Goal: Information Seeking & Learning: Learn about a topic

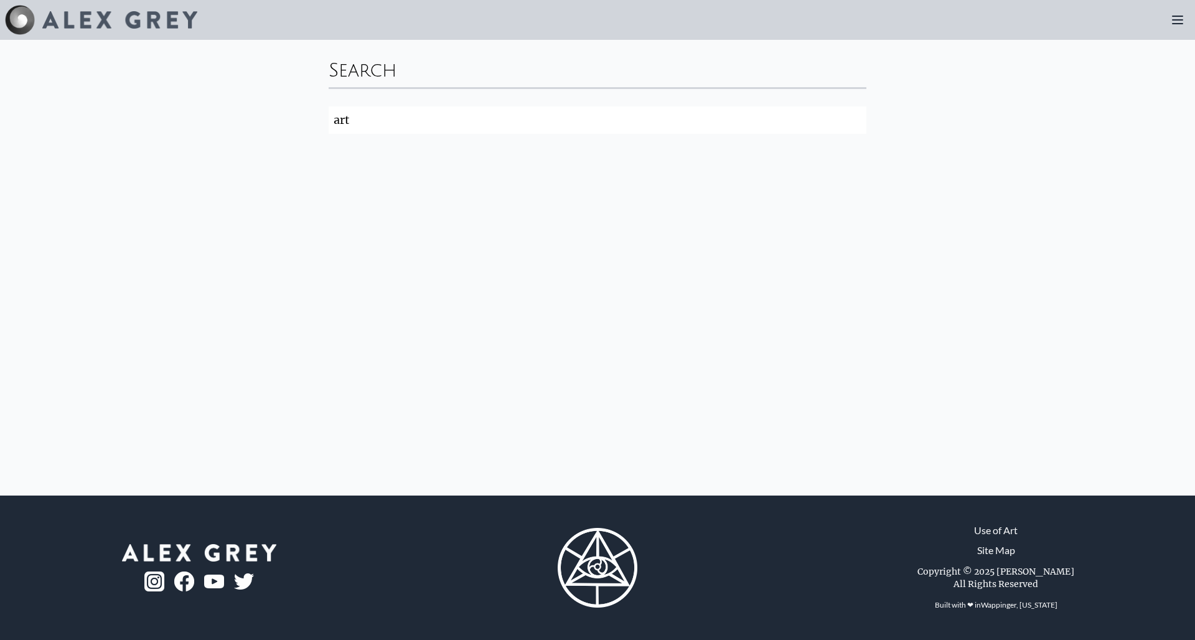
drag, startPoint x: 848, startPoint y: 197, endPoint x: 793, endPoint y: 300, distance: 116.6
click at [831, 204] on div "Search art Search" at bounding box center [597, 267] width 1195 height 455
click at [856, 119] on input "art" at bounding box center [597, 119] width 538 height 27
click at [855, 119] on input "search" at bounding box center [597, 119] width 538 height 27
click button "Search" at bounding box center [0, 0] width 0 height 0
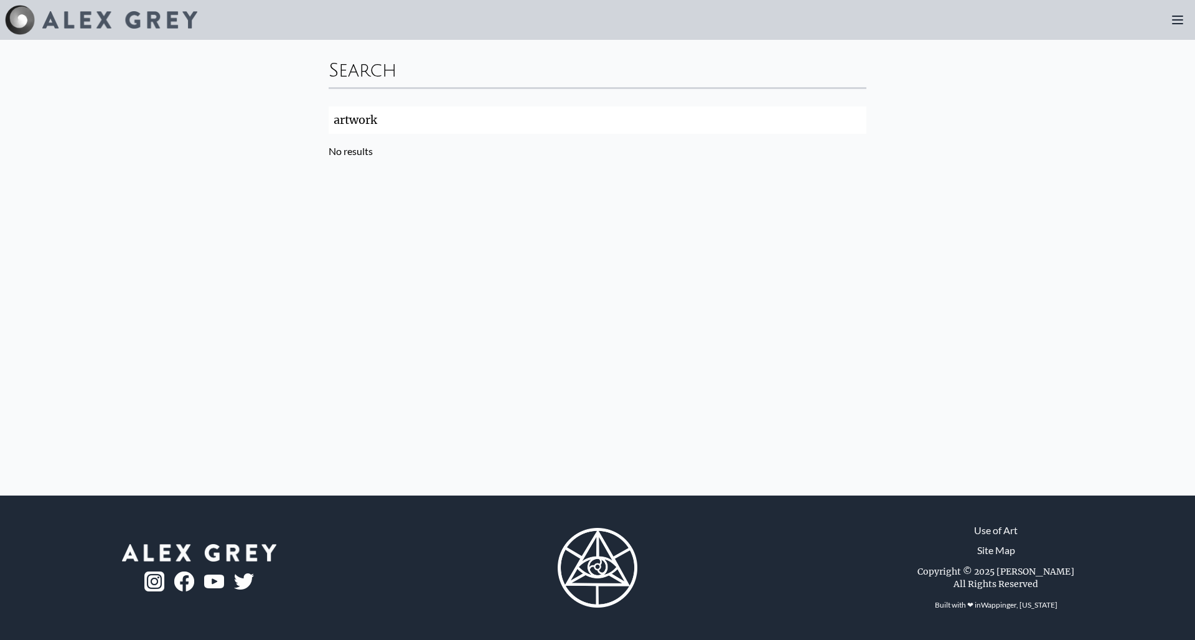
click at [856, 121] on input "artwork" at bounding box center [597, 119] width 538 height 27
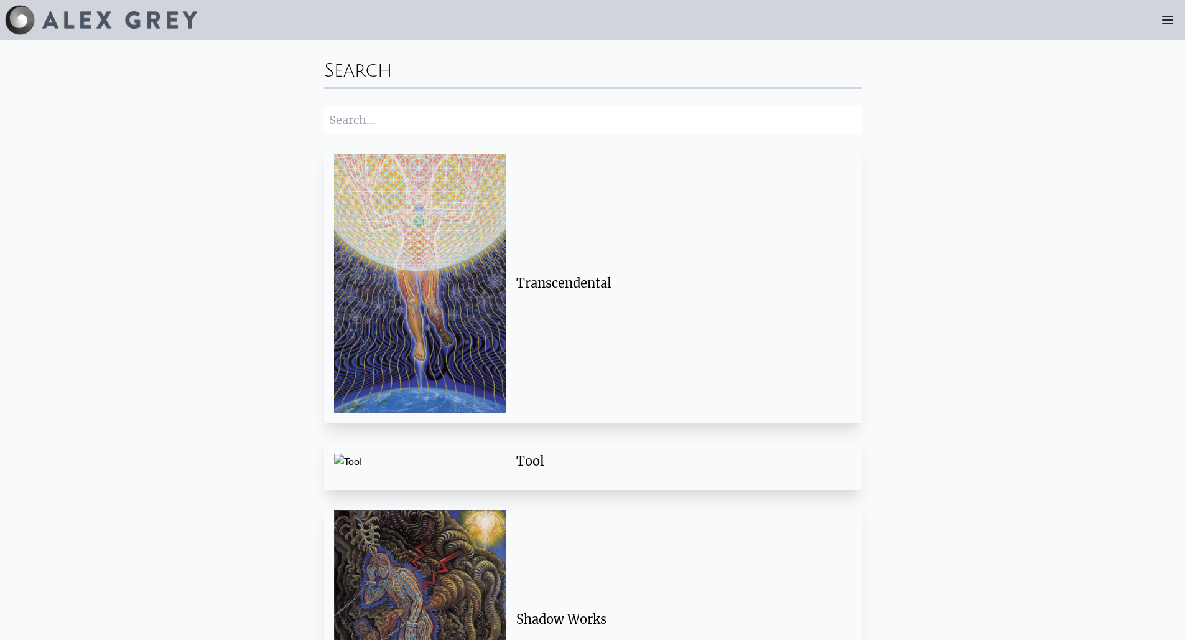
click at [442, 564] on img at bounding box center [420, 619] width 172 height 219
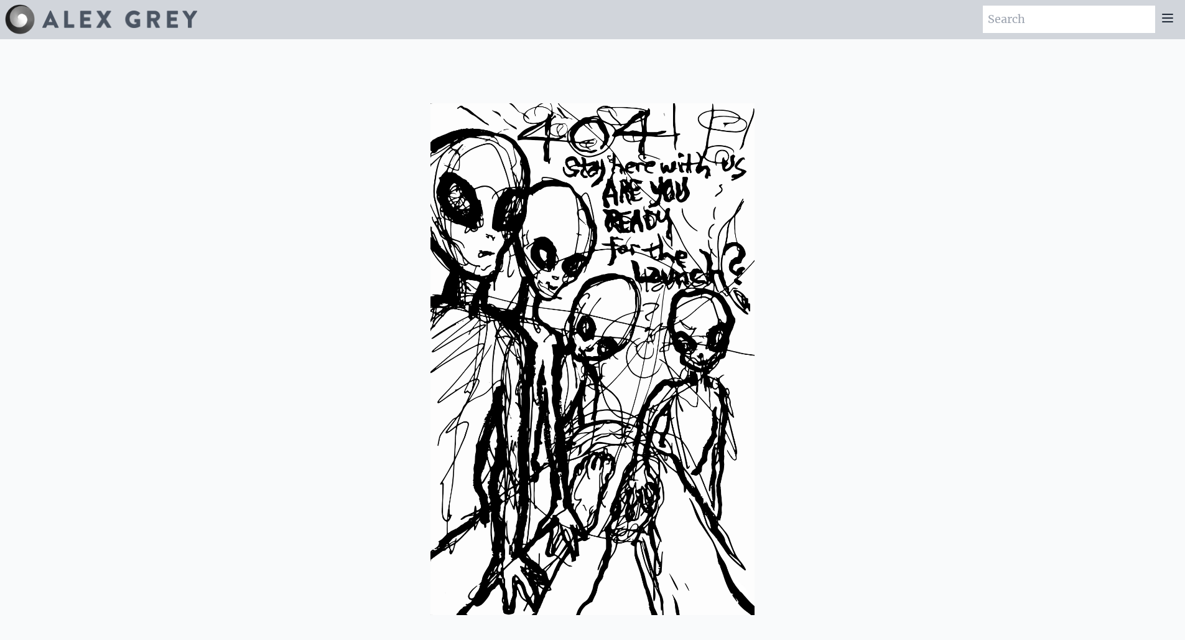
click at [824, 244] on div at bounding box center [592, 359] width 1185 height 640
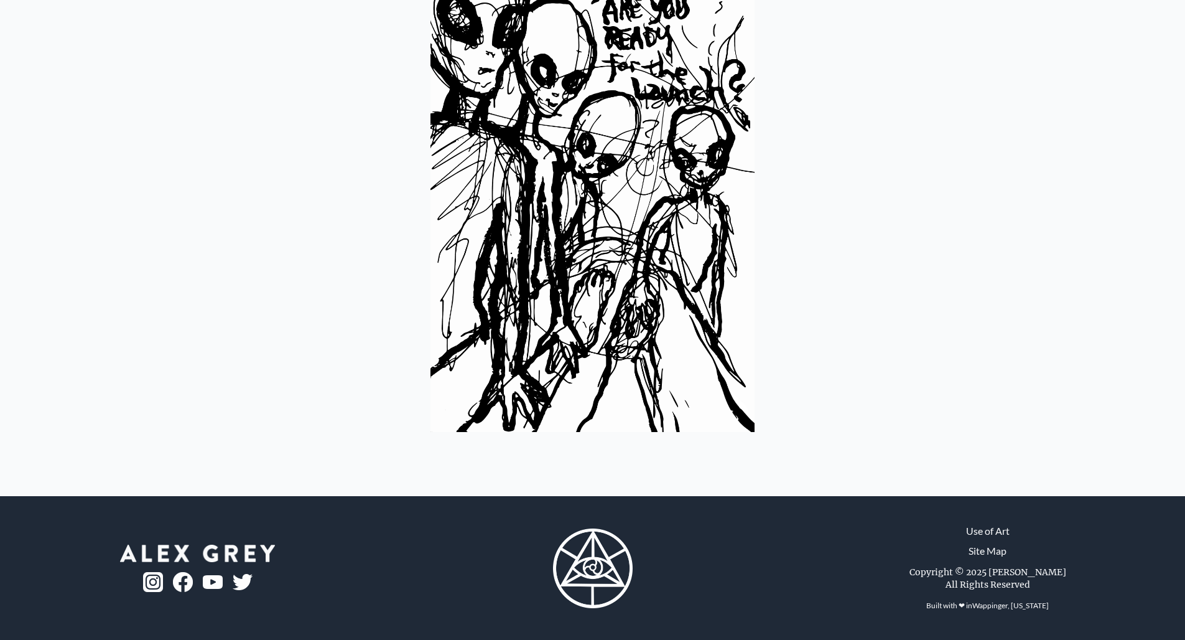
scroll to position [184, 0]
drag, startPoint x: 972, startPoint y: 567, endPoint x: 970, endPoint y: 552, distance: 14.5
click at [972, 564] on div "Copyright © 2025 Alex Grey All Rights Reserved" at bounding box center [988, 577] width 167 height 35
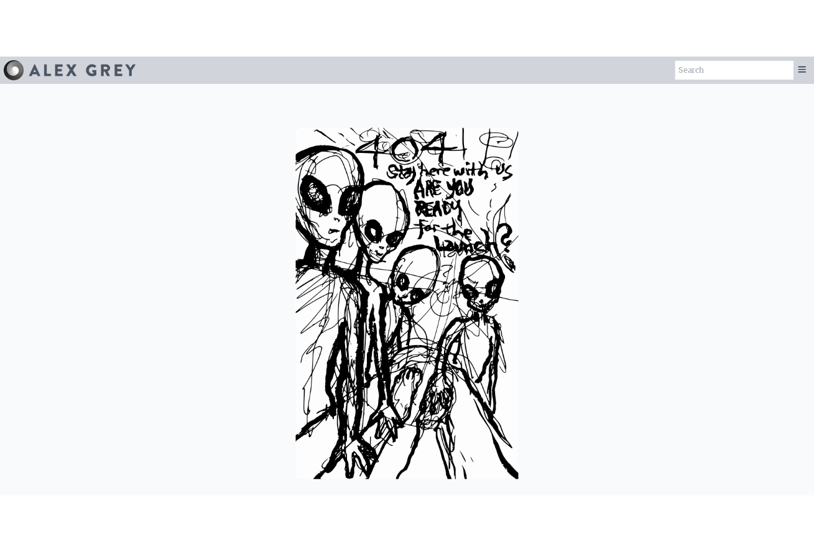
scroll to position [1, 0]
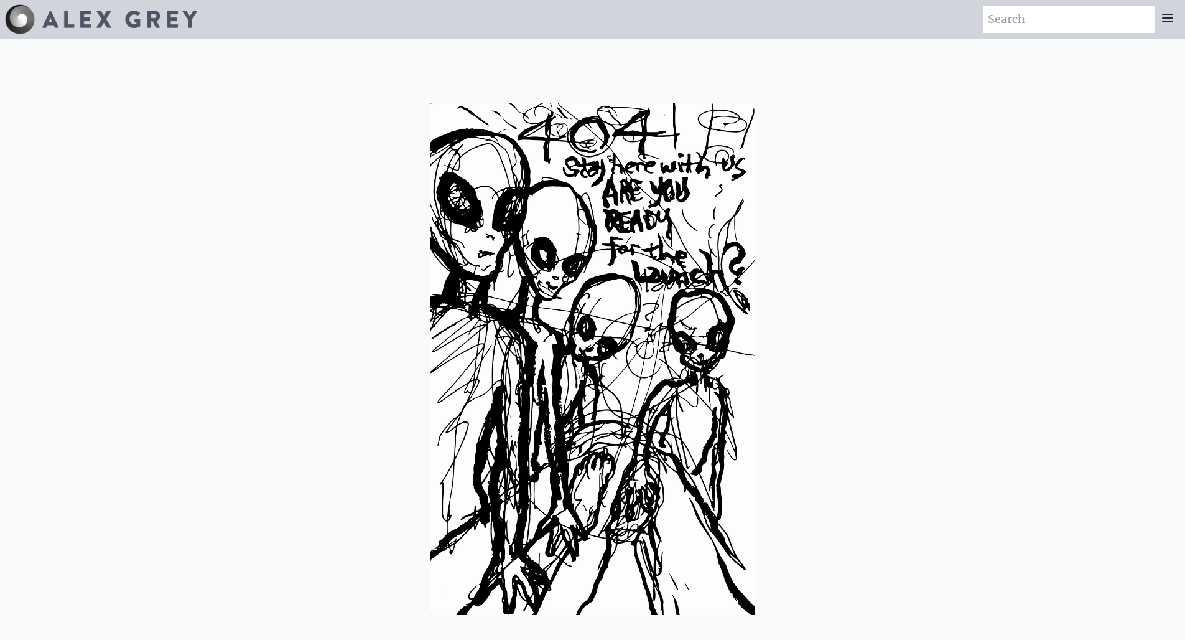
click at [532, 0] on html "Art Writings About" at bounding box center [592, 411] width 1185 height 824
